Goal: Find specific page/section: Find specific page/section

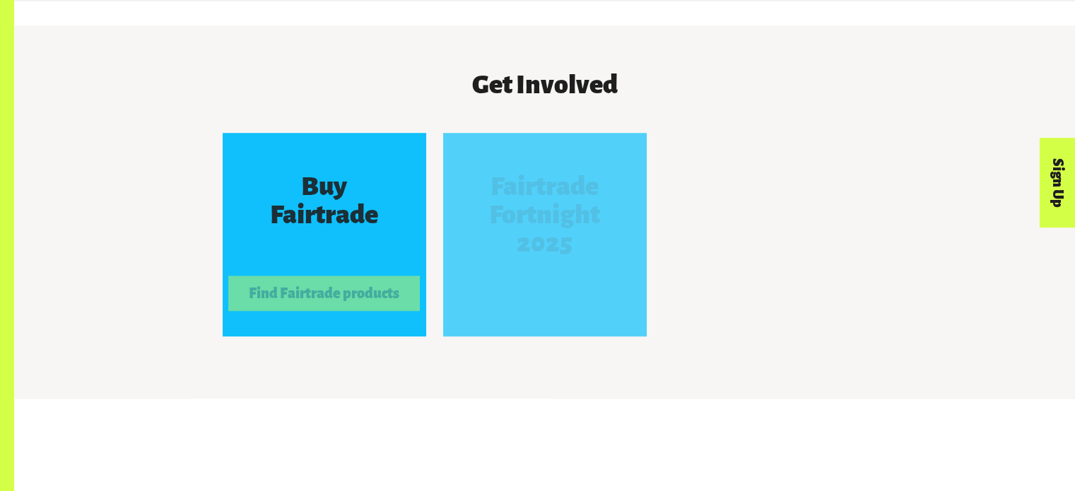
scroll to position [1294, 0]
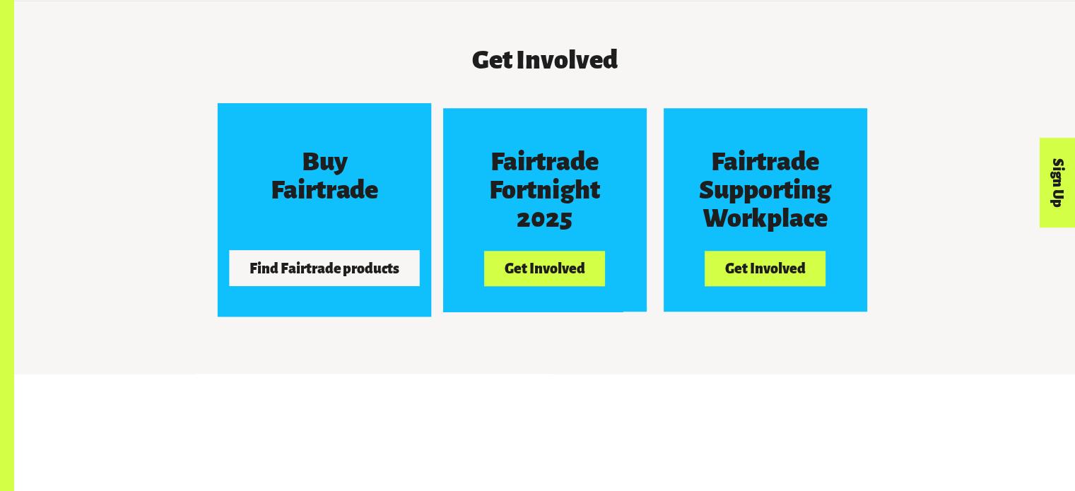
click at [288, 286] on button "Find Fairtrade products" at bounding box center [324, 268] width 191 height 35
click at [387, 273] on button "Find Fairtrade products" at bounding box center [324, 268] width 191 height 35
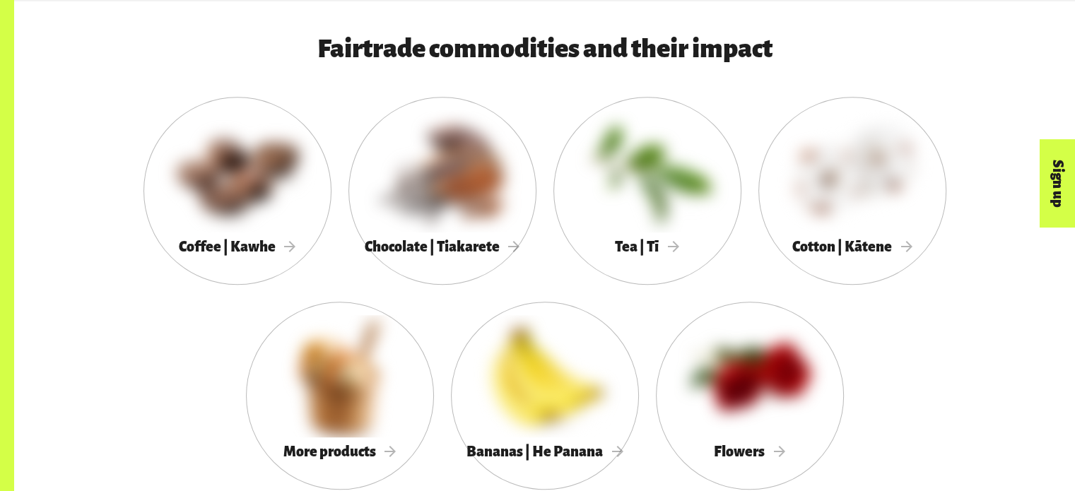
scroll to position [1542, 0]
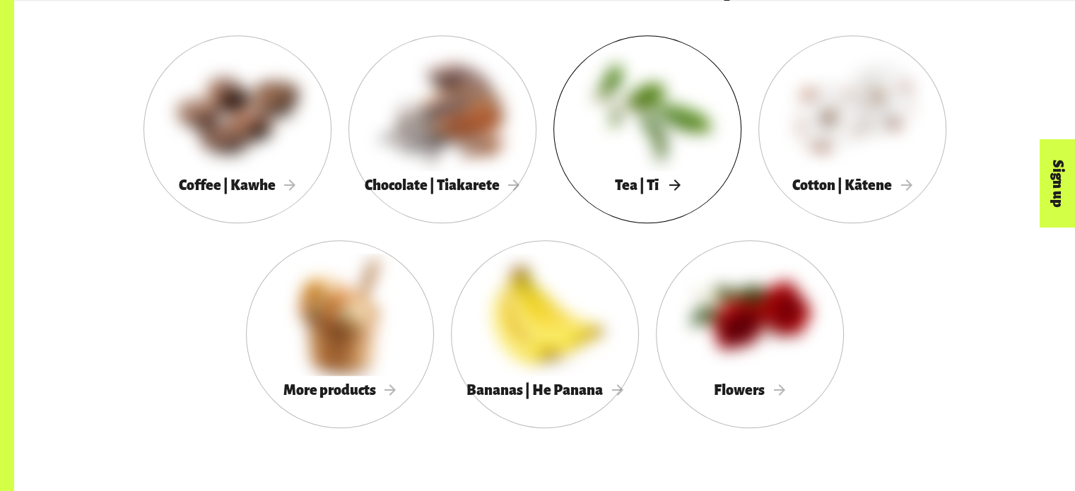
click at [673, 191] on span "Tea | Tī" at bounding box center [647, 185] width 64 height 16
click at [679, 189] on span "Tea | Tī" at bounding box center [647, 185] width 64 height 16
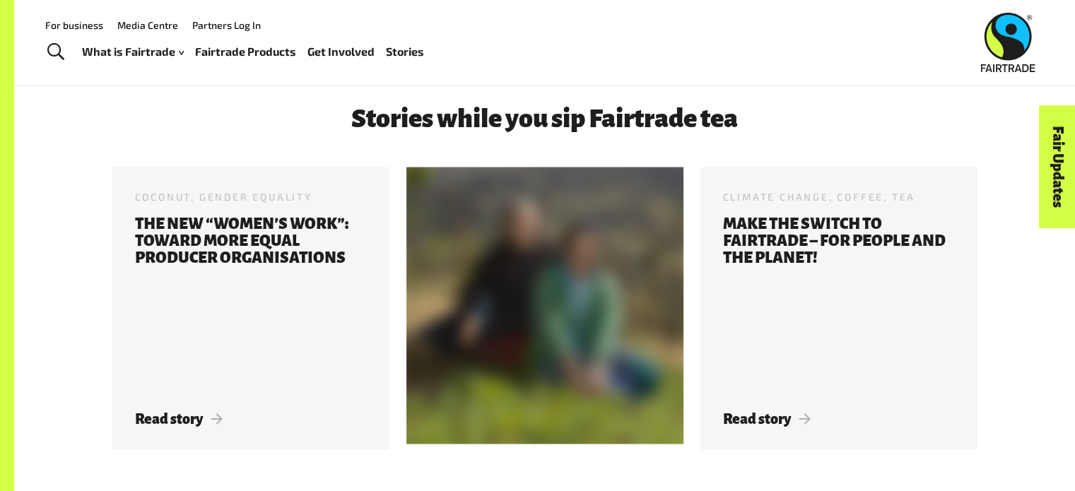
scroll to position [2049, 0]
